Goal: Information Seeking & Learning: Understand process/instructions

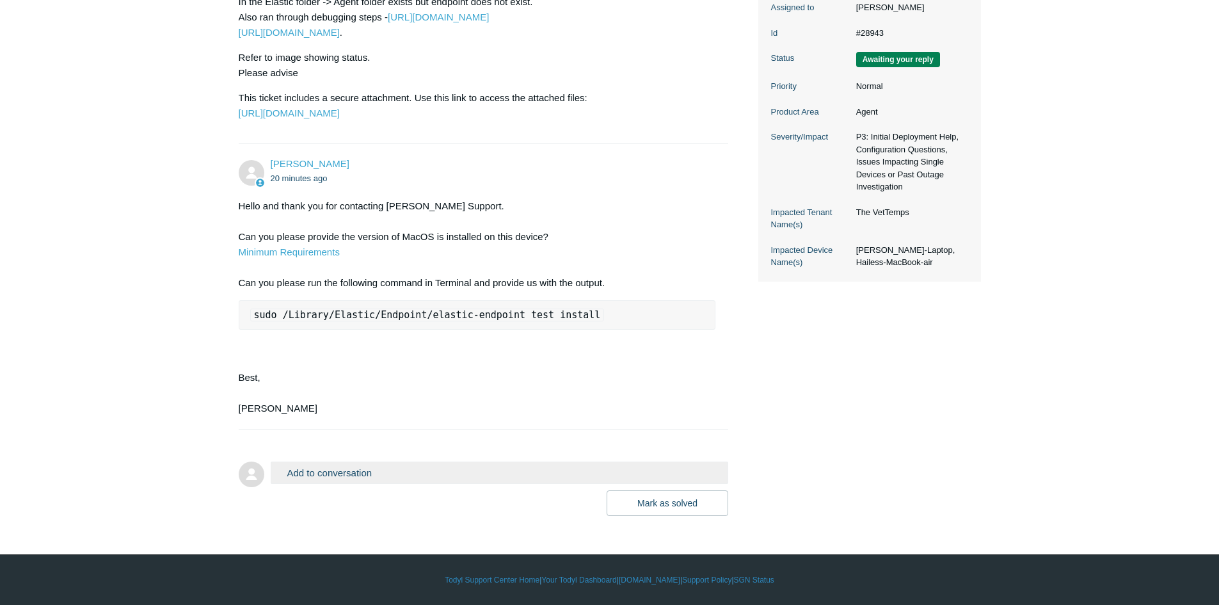
scroll to position [347, 0]
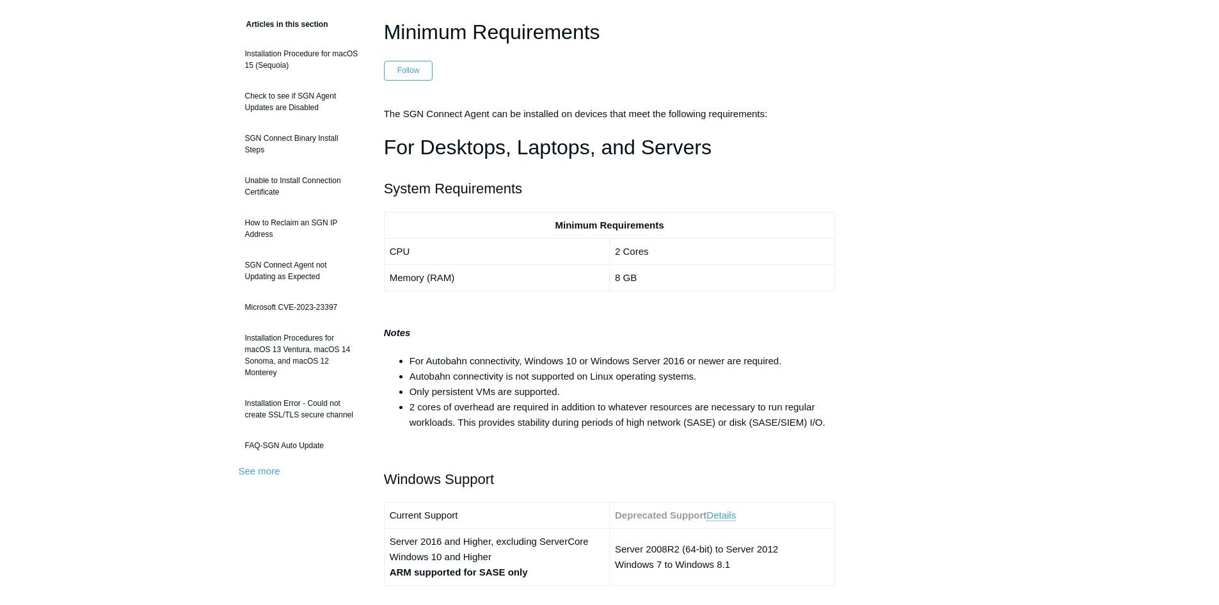
scroll to position [128, 0]
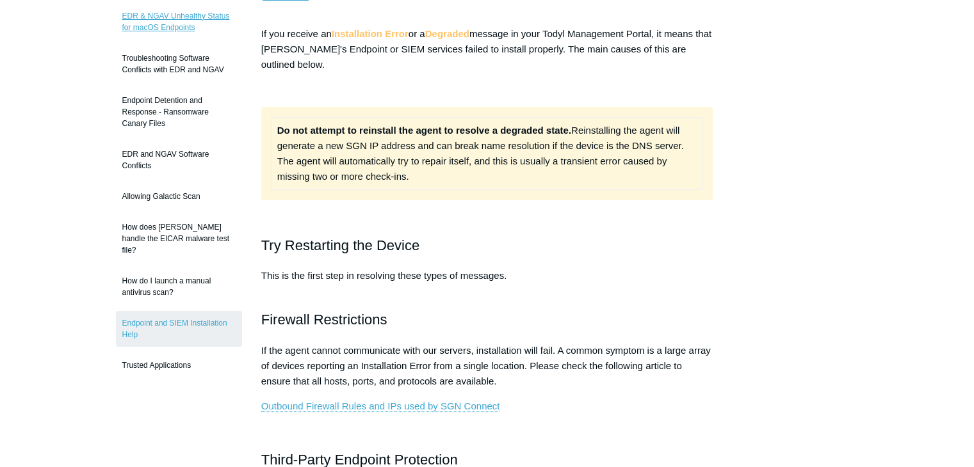
scroll to position [177, 0]
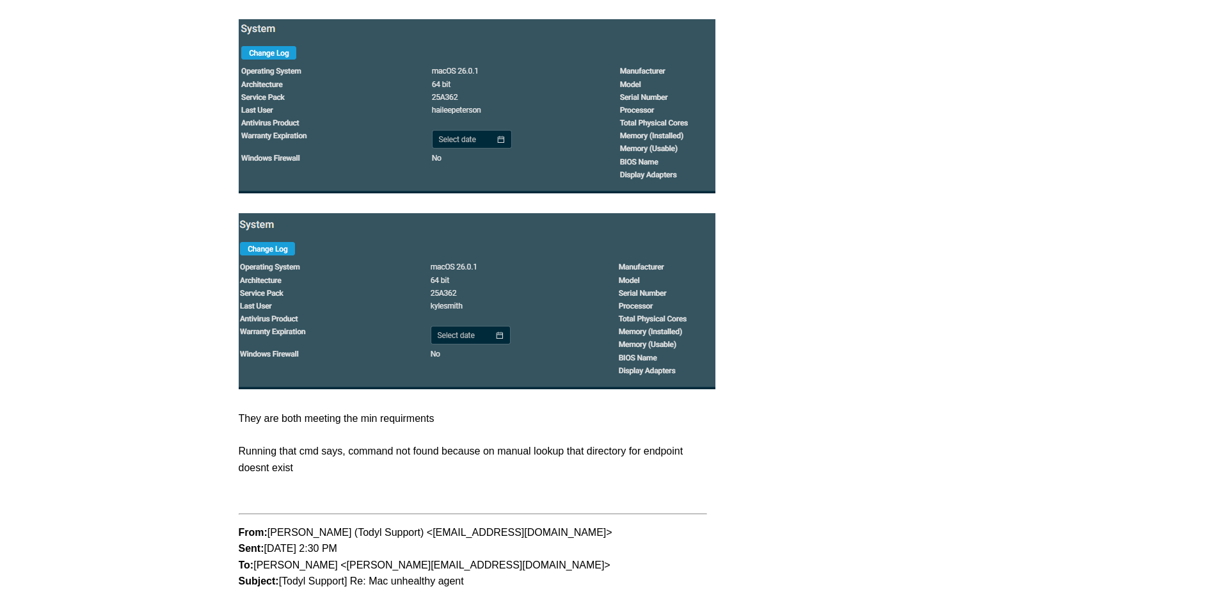
scroll to position [795, 0]
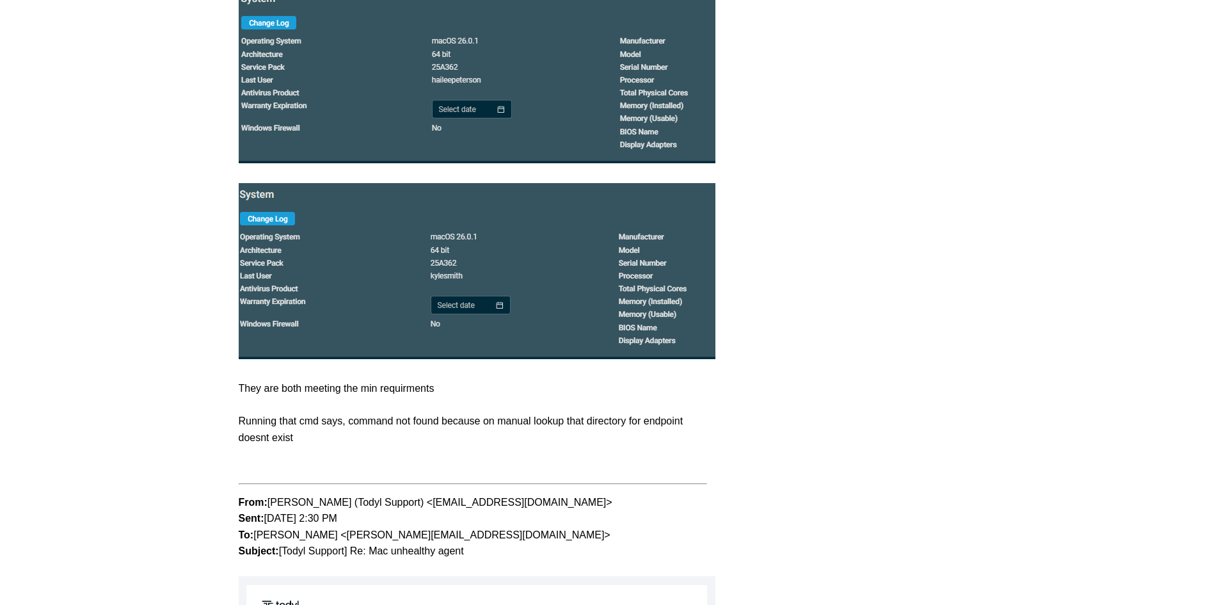
click at [541, 114] on img at bounding box center [590, 76] width 703 height 174
click at [462, 163] on img at bounding box center [590, 76] width 703 height 174
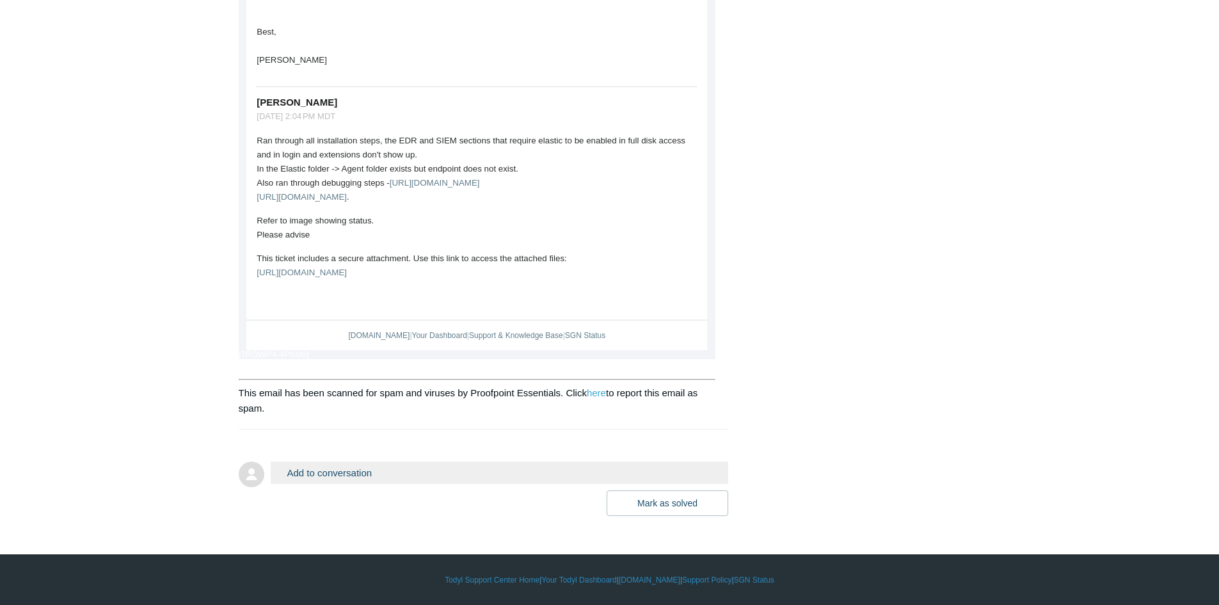
scroll to position [1843, 0]
drag, startPoint x: 469, startPoint y: 383, endPoint x: 560, endPoint y: 381, distance: 91.6
click at [560, 385] on p "This email has been scanned for spam and viruses by Proofpoint Essentials. Clic…" at bounding box center [478, 400] width 478 height 31
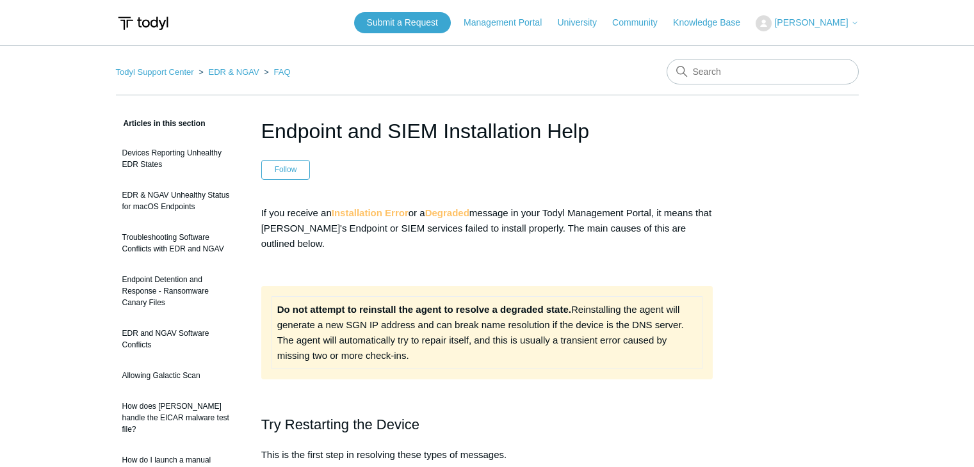
scroll to position [622, 0]
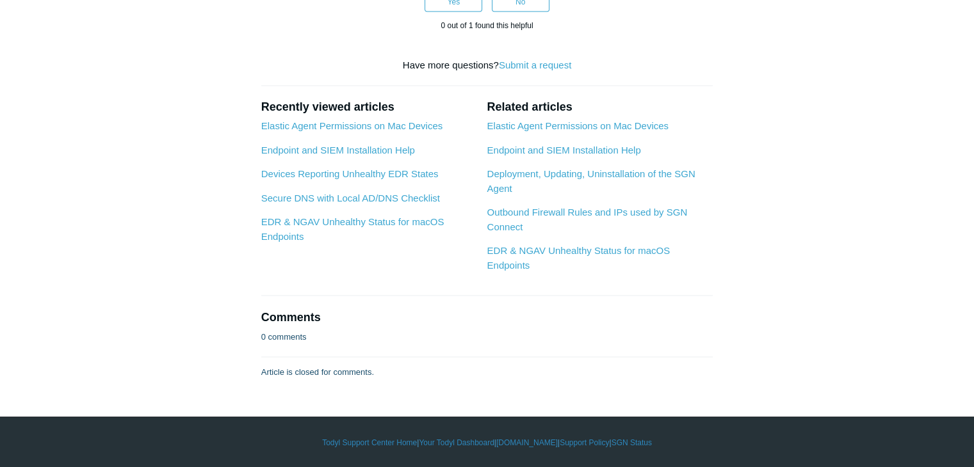
scroll to position [3585, 0]
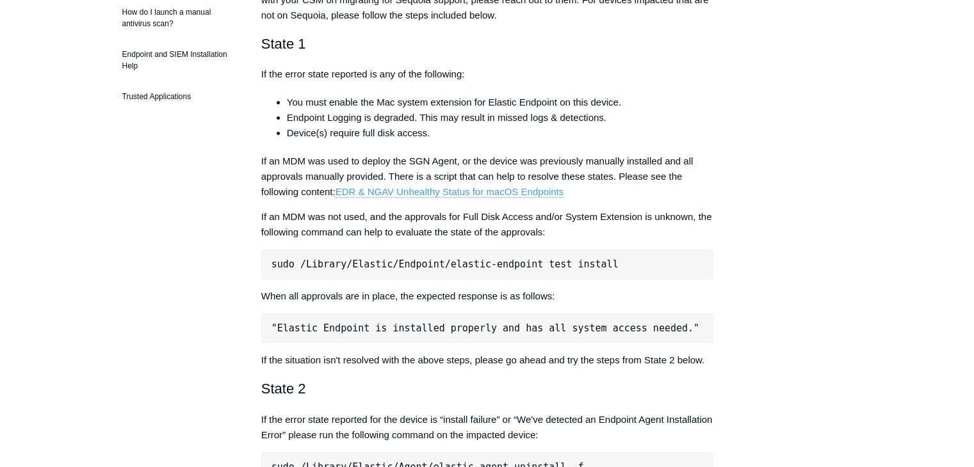
scroll to position [576, 0]
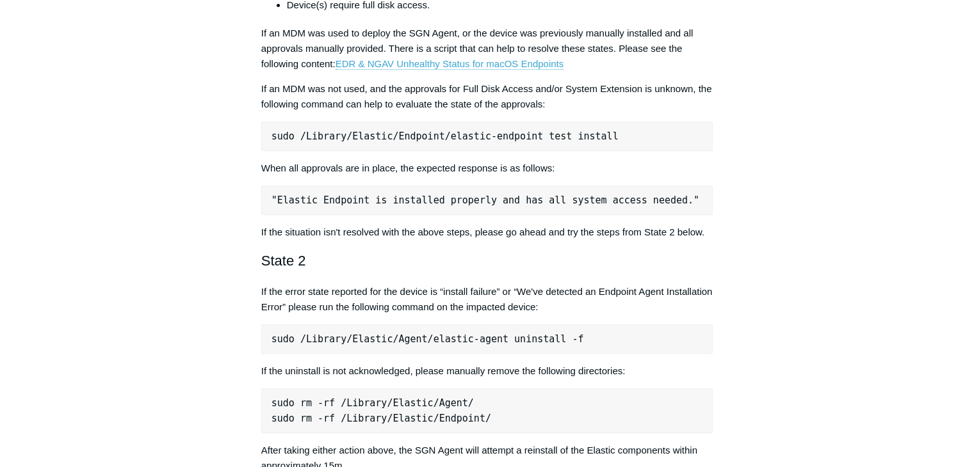
click at [517, 138] on pre "sudo /Library/Elastic/Endpoint/elastic-endpoint test install" at bounding box center [487, 136] width 452 height 29
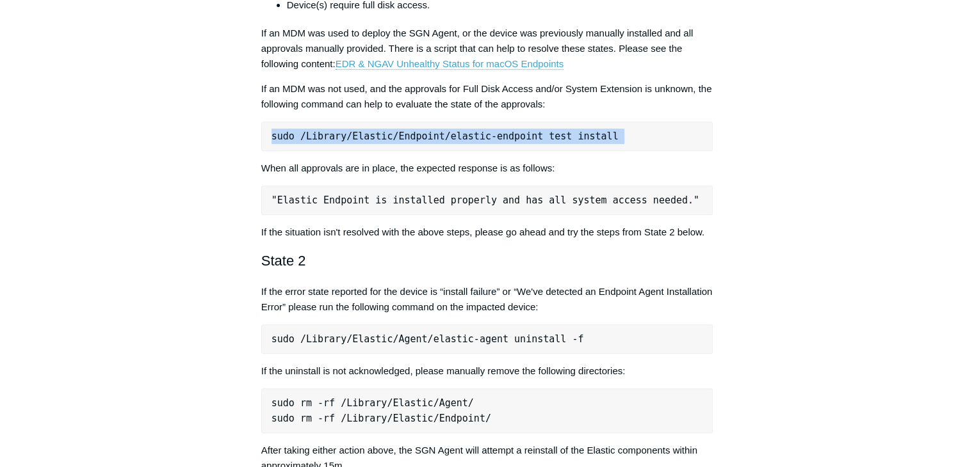
click at [517, 138] on pre "sudo /Library/Elastic/Endpoint/elastic-endpoint test install" at bounding box center [487, 136] width 452 height 29
copy div "sudo /Library/Elastic/Endpoint/elastic-endpoint test install"
click at [529, 232] on p "If the situation isn't resolved with the above steps, please go ahead and try t…" at bounding box center [487, 232] width 452 height 15
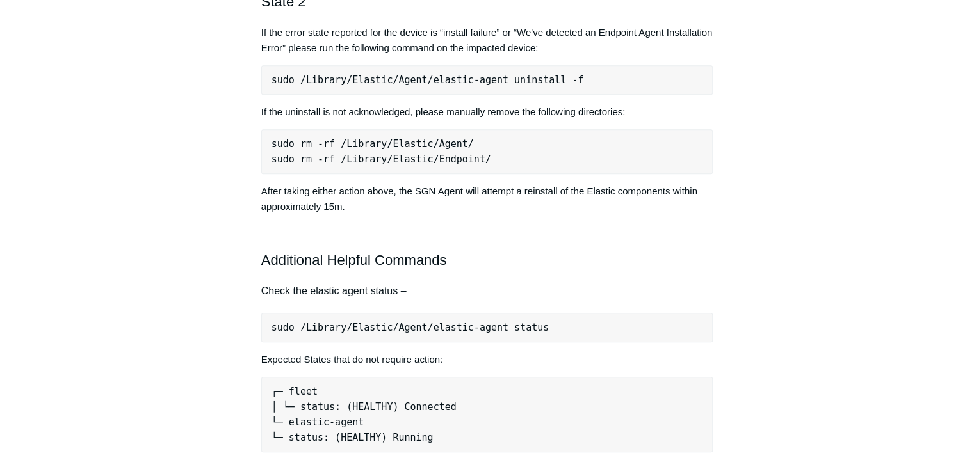
scroll to position [960, 0]
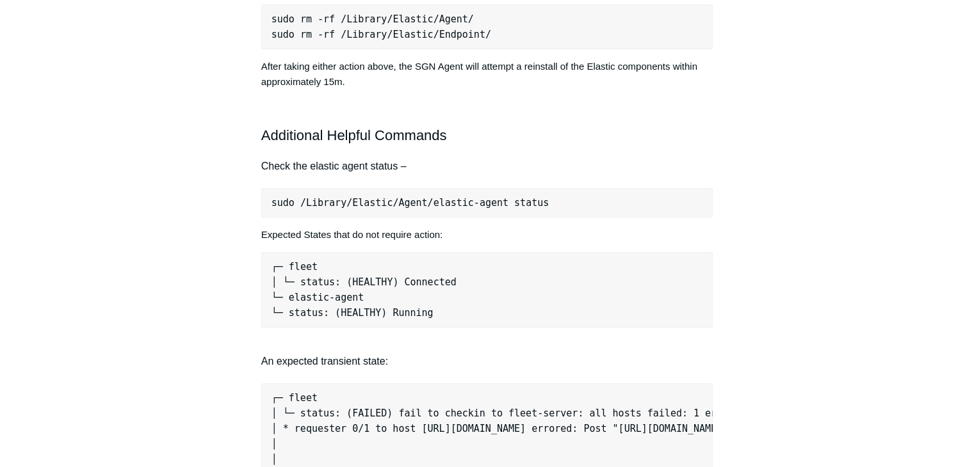
click at [460, 205] on pre "sudo /Library/Elastic/Agent/elastic-agent status" at bounding box center [487, 202] width 452 height 29
copy div "sudo /Library/Elastic/Agent/elastic-agent status"
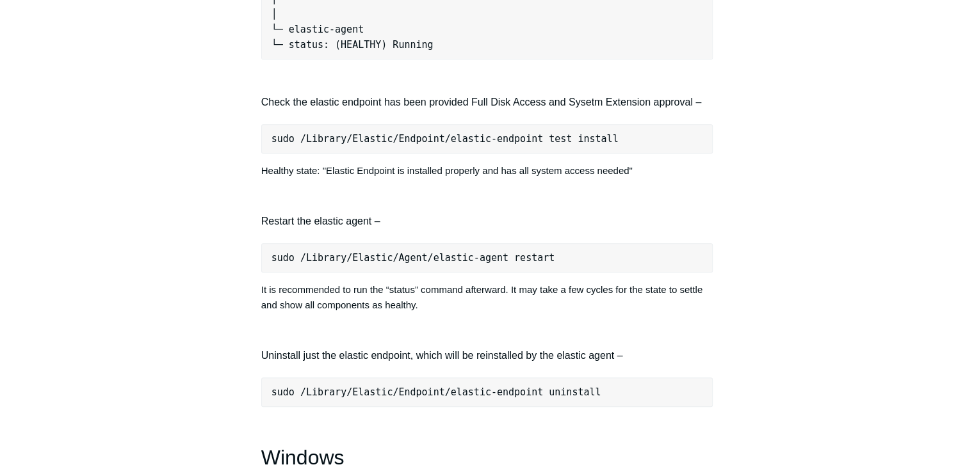
scroll to position [1408, 0]
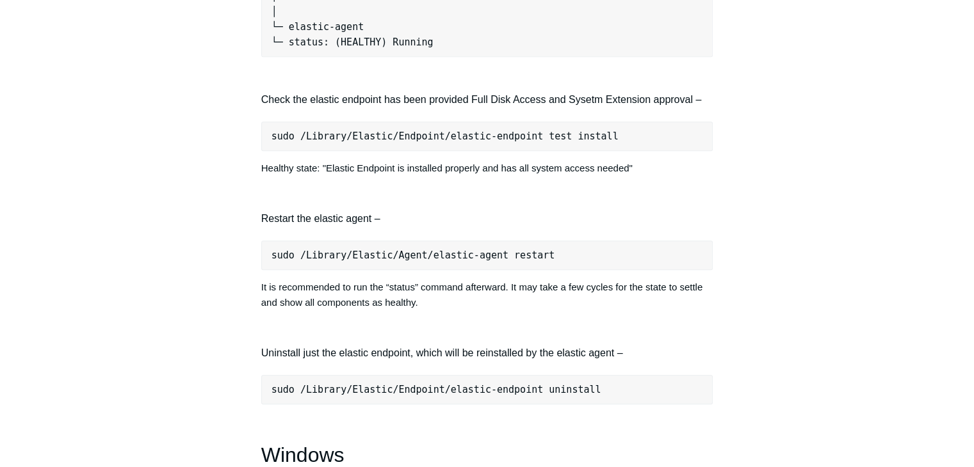
click at [492, 261] on pre "sudo /Library/Elastic/Agent/elastic-agent restart" at bounding box center [487, 255] width 452 height 29
copy div "sudo /Library/Elastic/Agent/elastic-agent restart"
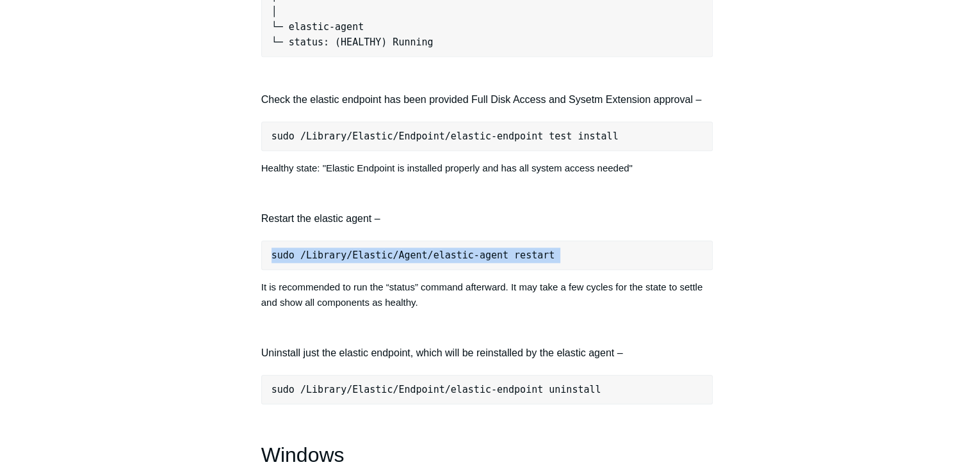
click at [716, 201] on article "Devices Reporting Unhealthy EDR States Follow Not yet followed by anyone The fo…" at bounding box center [487, 29] width 490 height 2643
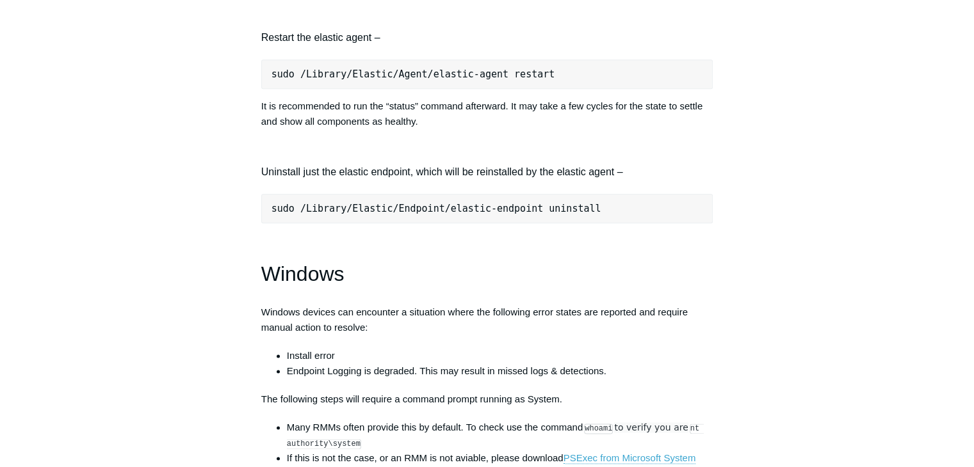
scroll to position [1664, 0]
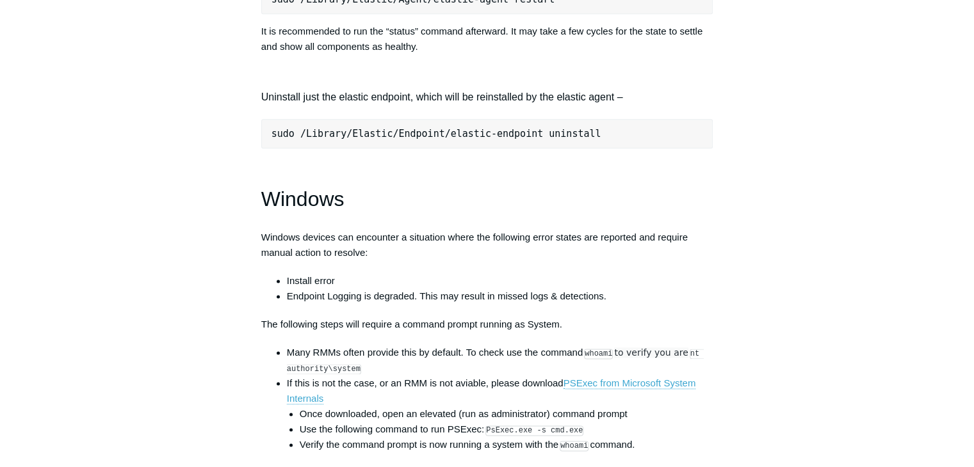
click at [558, 145] on pre "sudo /Library/Elastic/Endpoint/elastic-endpoint uninstall" at bounding box center [487, 133] width 452 height 29
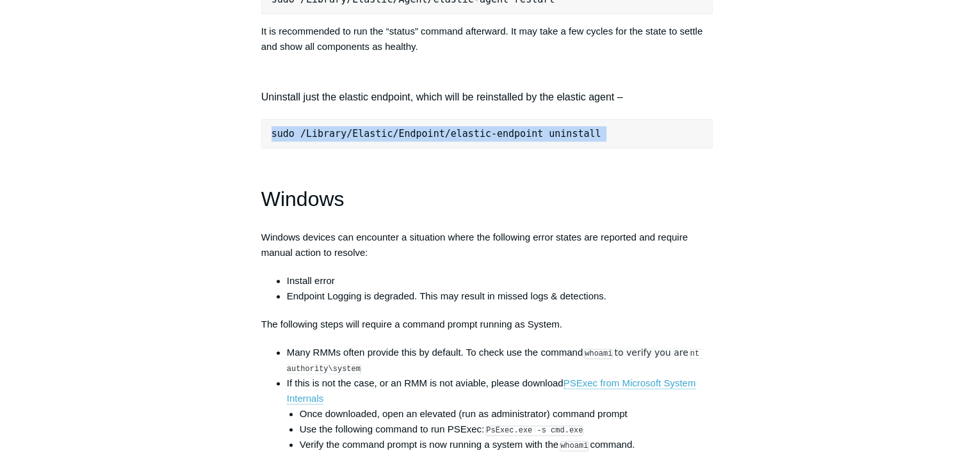
click at [558, 145] on pre "sudo /Library/Elastic/Endpoint/elastic-endpoint uninstall" at bounding box center [487, 133] width 452 height 29
copy div "sudo /Library/Elastic/Endpoint/elastic-endpoint uninstall"
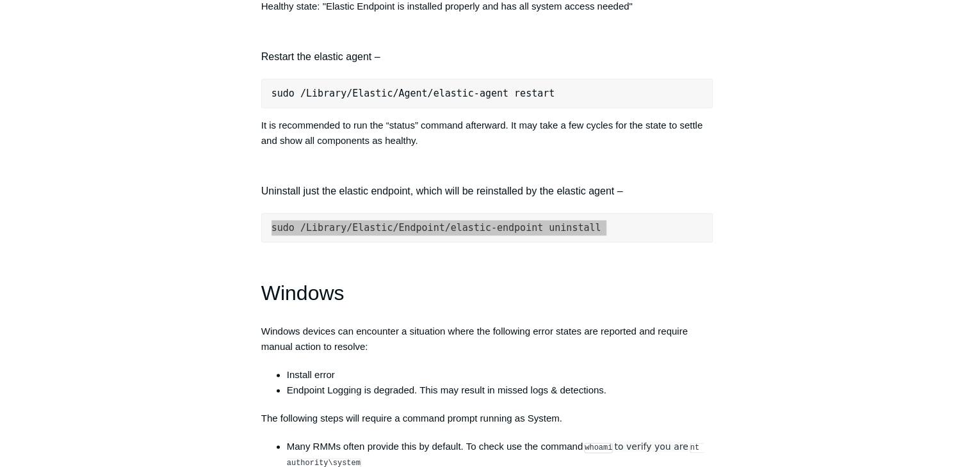
scroll to position [1344, 0]
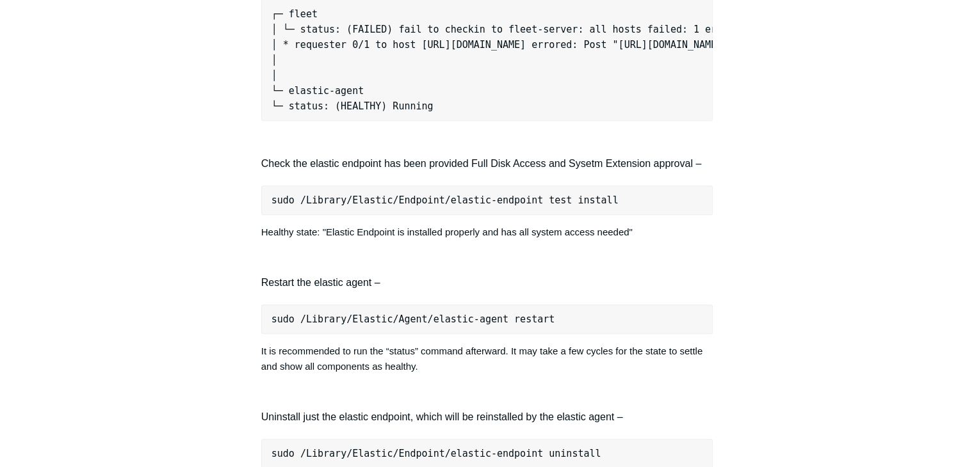
click at [462, 205] on pre "sudo /Library/Elastic/Endpoint/elastic-endpoint test install" at bounding box center [487, 200] width 452 height 29
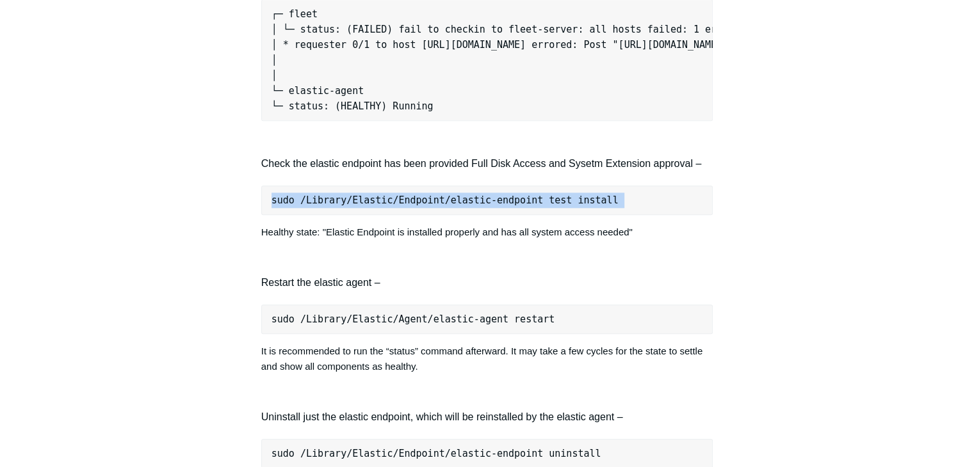
click at [462, 205] on pre "sudo /Library/Elastic/Endpoint/elastic-endpoint test install" at bounding box center [487, 200] width 452 height 29
copy div "sudo /Library/Elastic/Endpoint/elastic-endpoint test install"
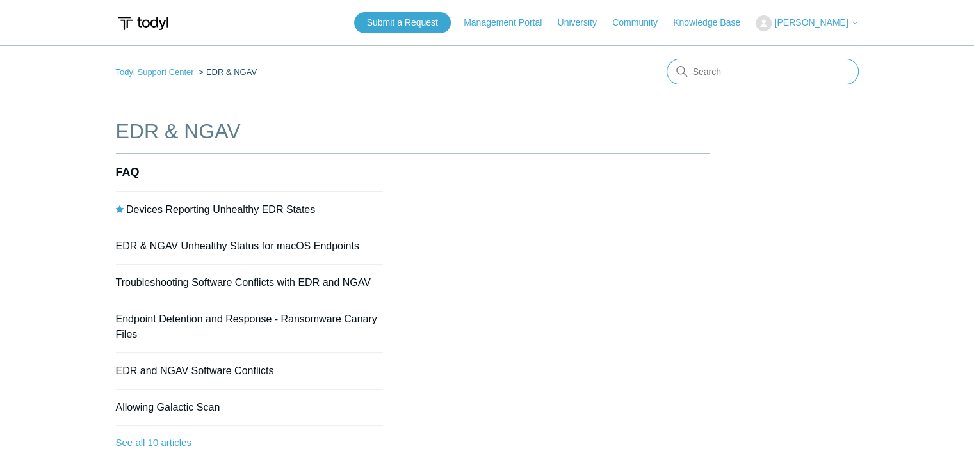
click at [711, 70] on input "Search" at bounding box center [762, 72] width 192 height 26
type input "mac permission"
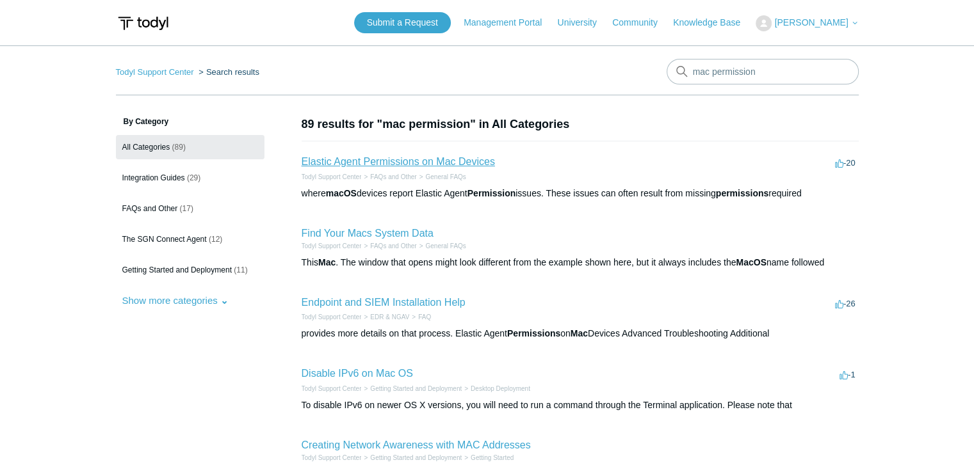
click at [456, 165] on link "Elastic Agent Permissions on Mac Devices" at bounding box center [397, 161] width 193 height 11
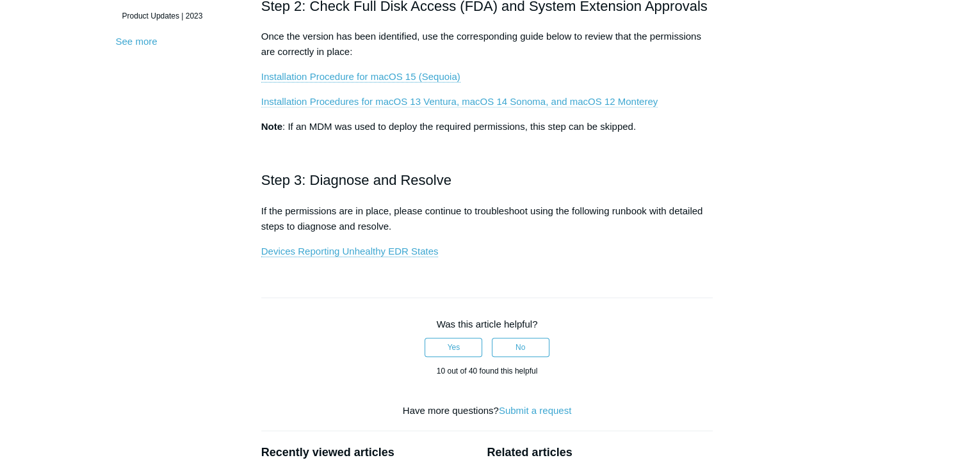
scroll to position [320, 0]
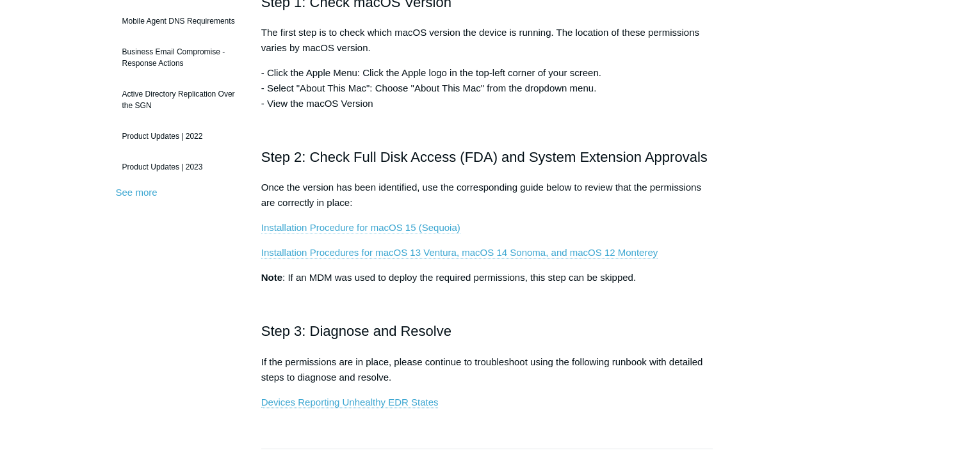
click at [419, 228] on link "Installation Procedure for macOS 15 (Sequoia)" at bounding box center [360, 228] width 199 height 12
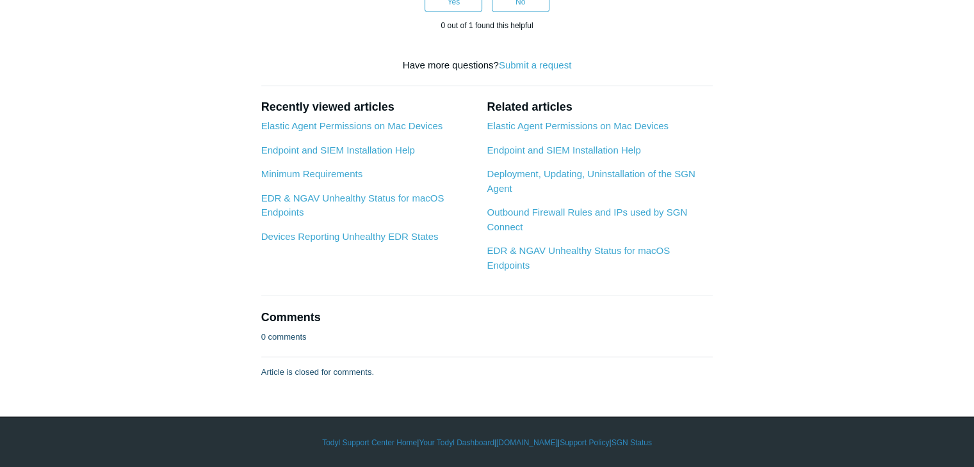
scroll to position [3136, 0]
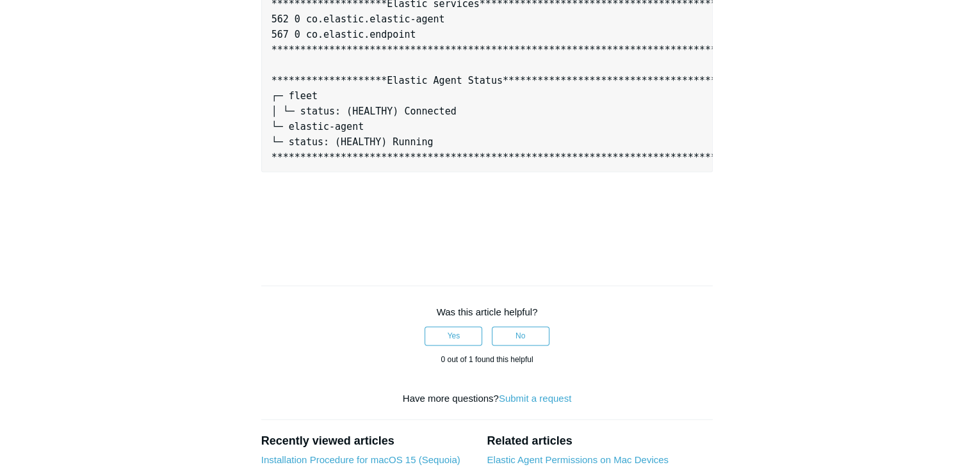
scroll to position [1600, 0]
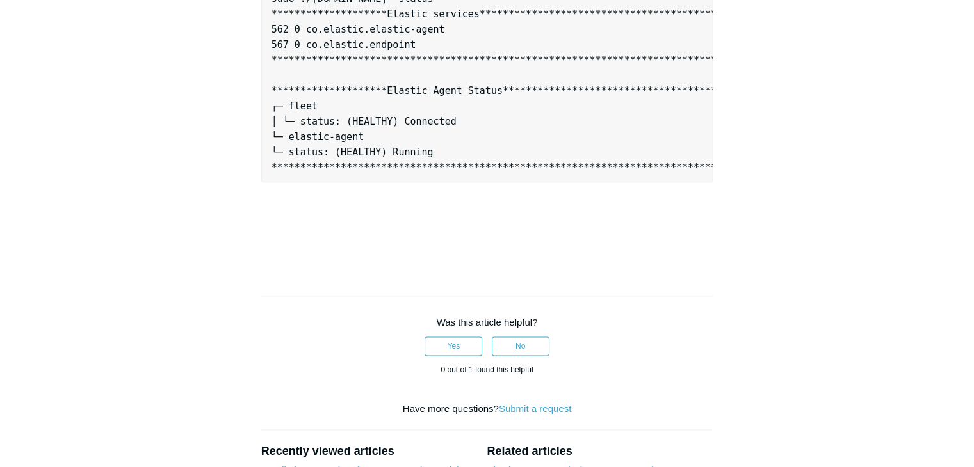
copy div "sudo curl -s https://download.todyl.com/misc/endpoint-tools-v3.sh | sudo bash -…"
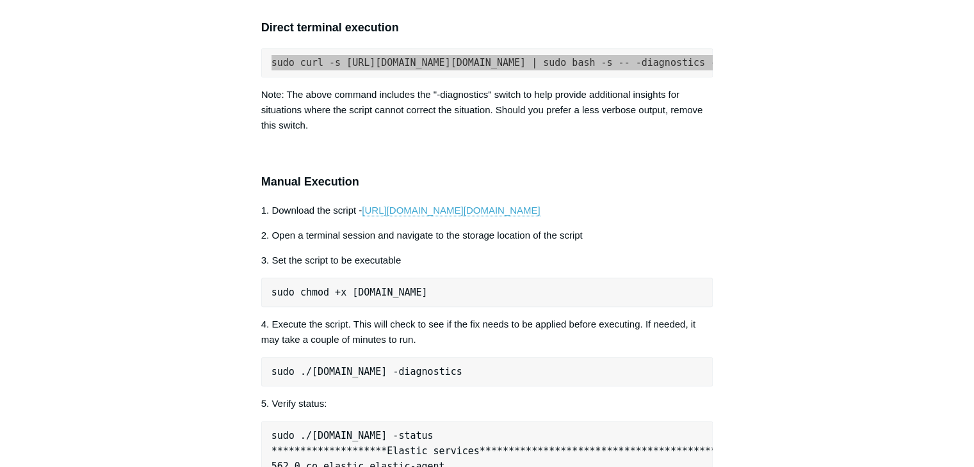
scroll to position [1168, 0]
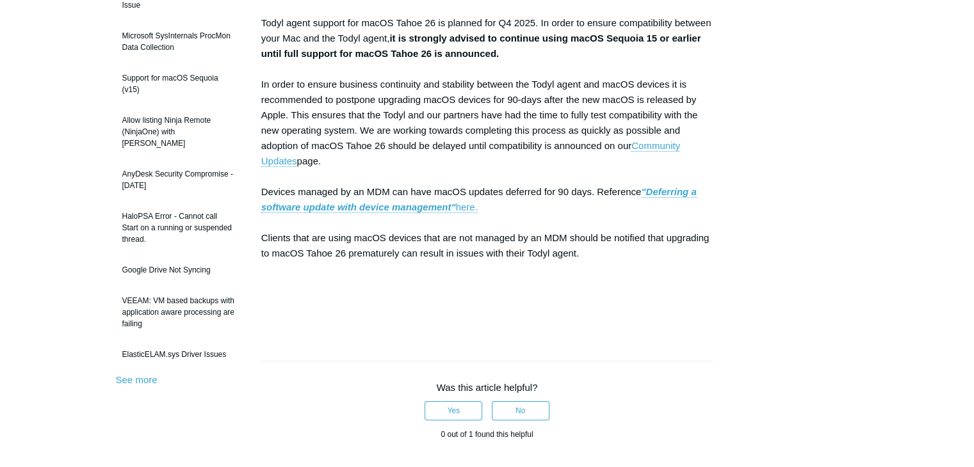
scroll to position [185, 0]
